Goal: Information Seeking & Learning: Learn about a topic

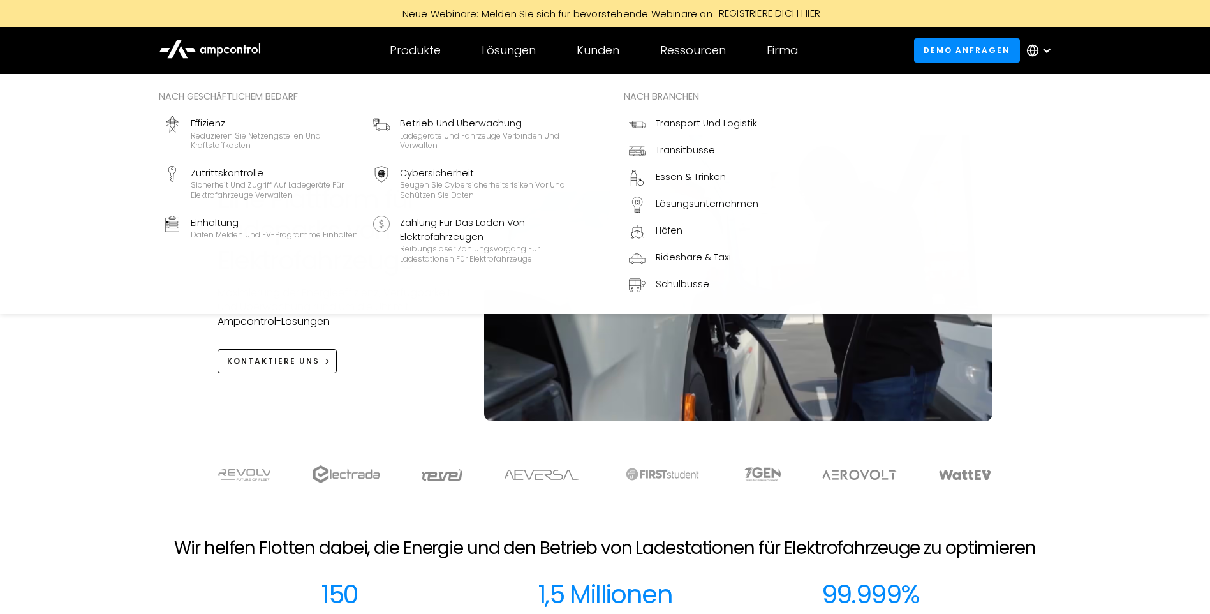
click at [517, 66] on div "Lösungen Nach geschäftlichem Bedarf Effizienz Reduzieren Sie Netzengstellen und…" at bounding box center [508, 50] width 95 height 45
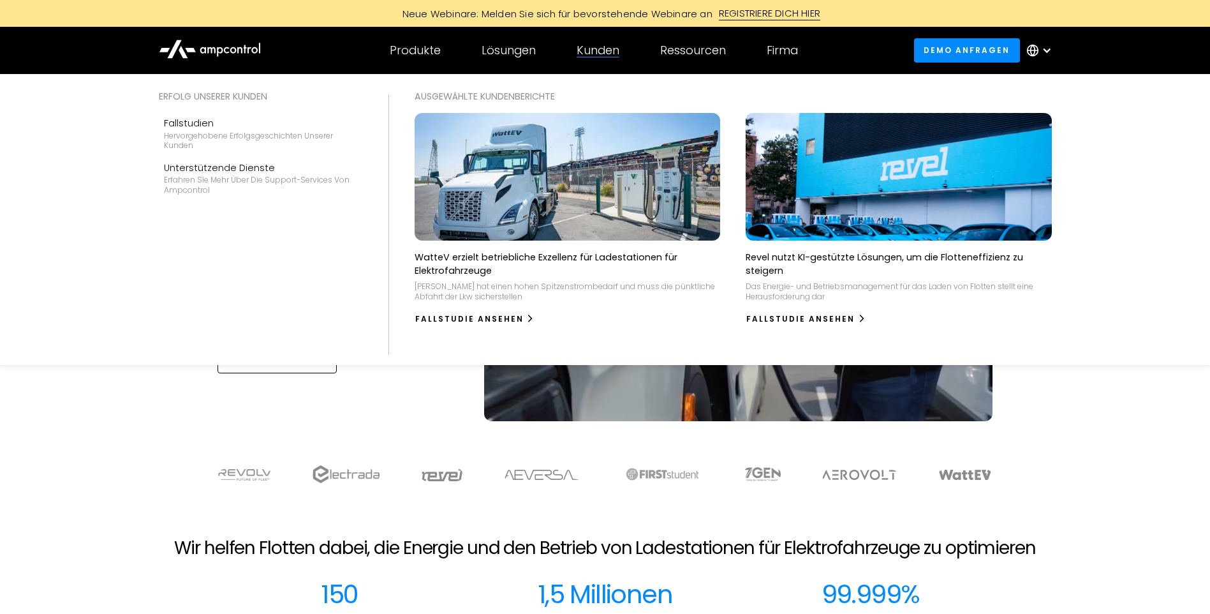
click at [591, 47] on div "Kunden" at bounding box center [598, 50] width 43 height 14
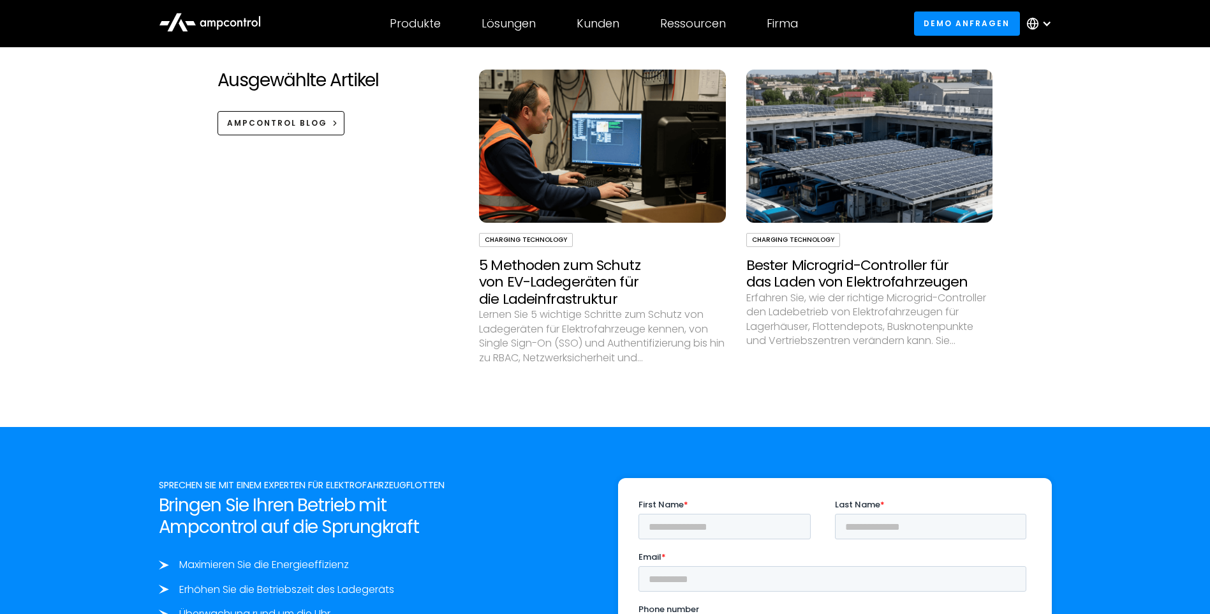
scroll to position [4082, 0]
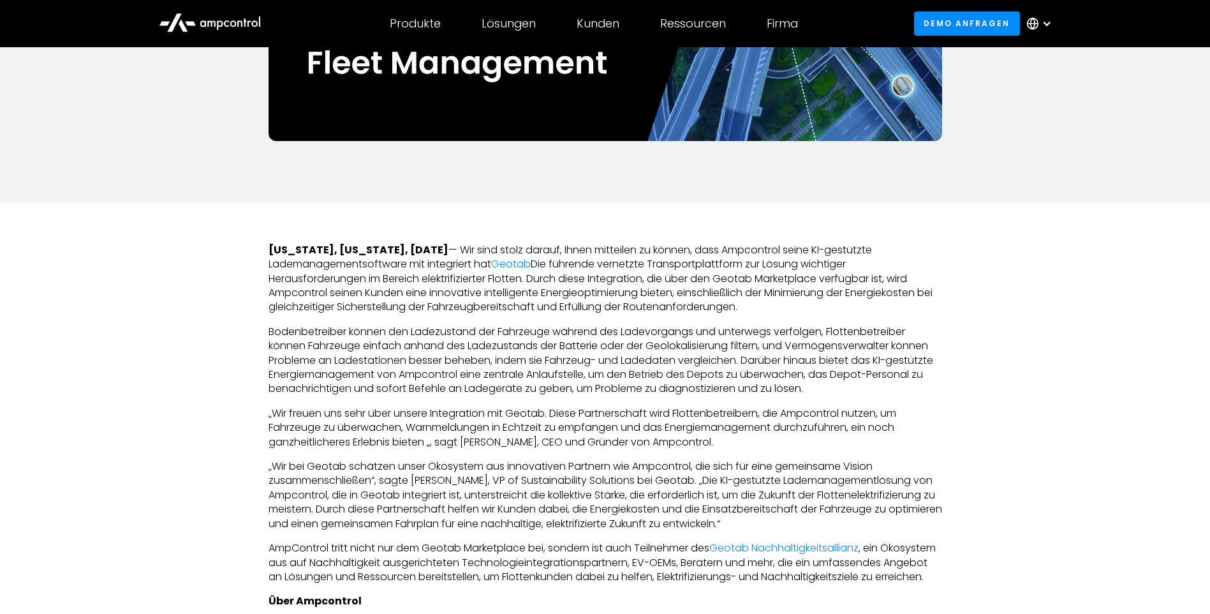
scroll to position [510, 0]
